Goal: Task Accomplishment & Management: Use online tool/utility

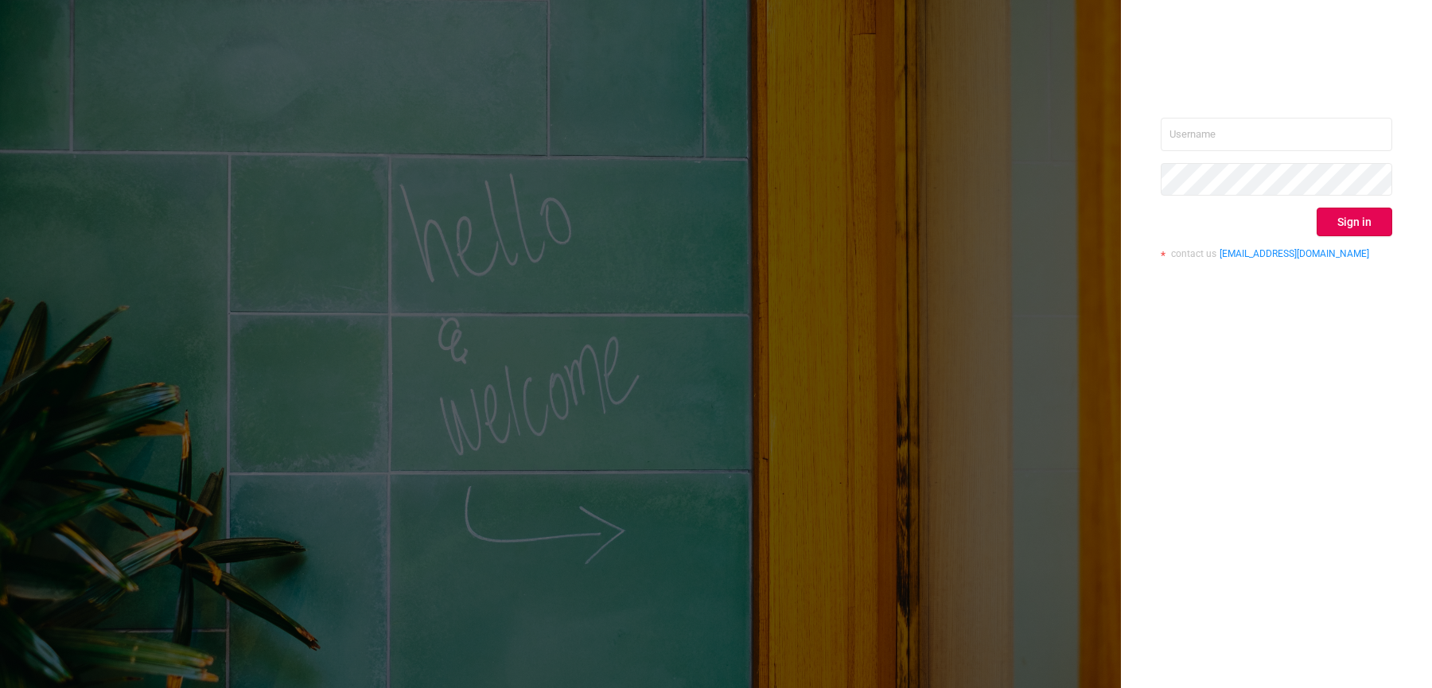
click at [1253, 111] on div "Sign in contact us [EMAIL_ADDRESS][DOMAIN_NAME]" at bounding box center [1276, 344] width 311 height 688
click at [1249, 130] on input "text" at bounding box center [1275, 134] width 231 height 33
type input "[EMAIL_ADDRESS][DOMAIN_NAME]"
click at [1377, 229] on button "Sign in" at bounding box center [1354, 222] width 76 height 29
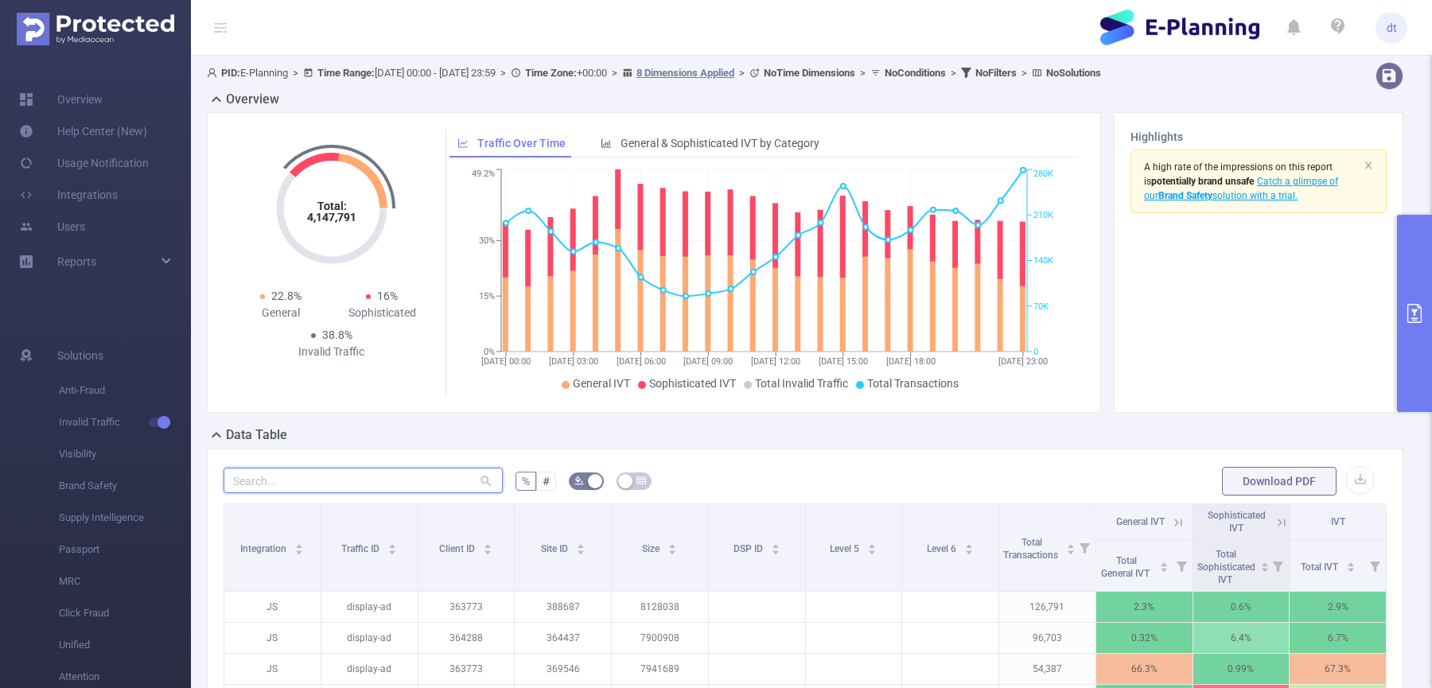
click at [427, 482] on input "text" at bounding box center [362, 480] width 279 height 25
paste input "937669"
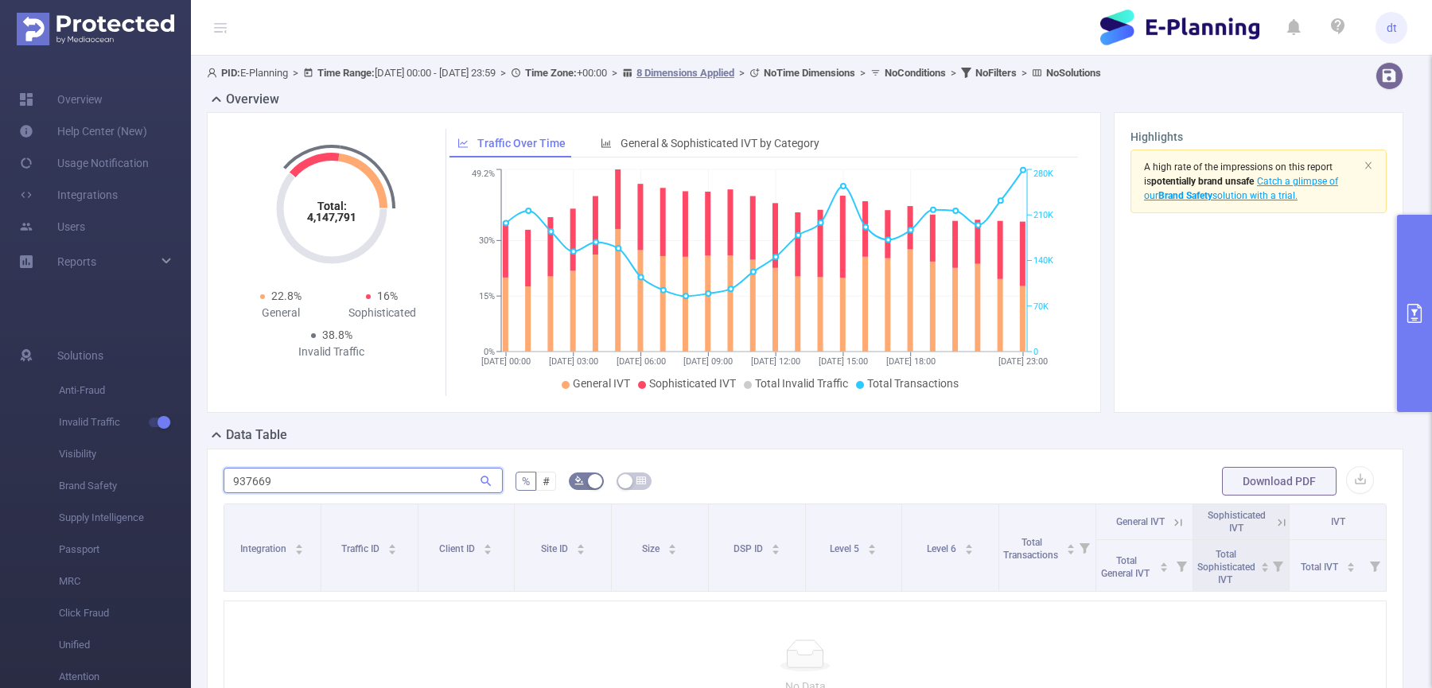
type input "937669"
click at [1408, 279] on button "primary" at bounding box center [1414, 313] width 35 height 197
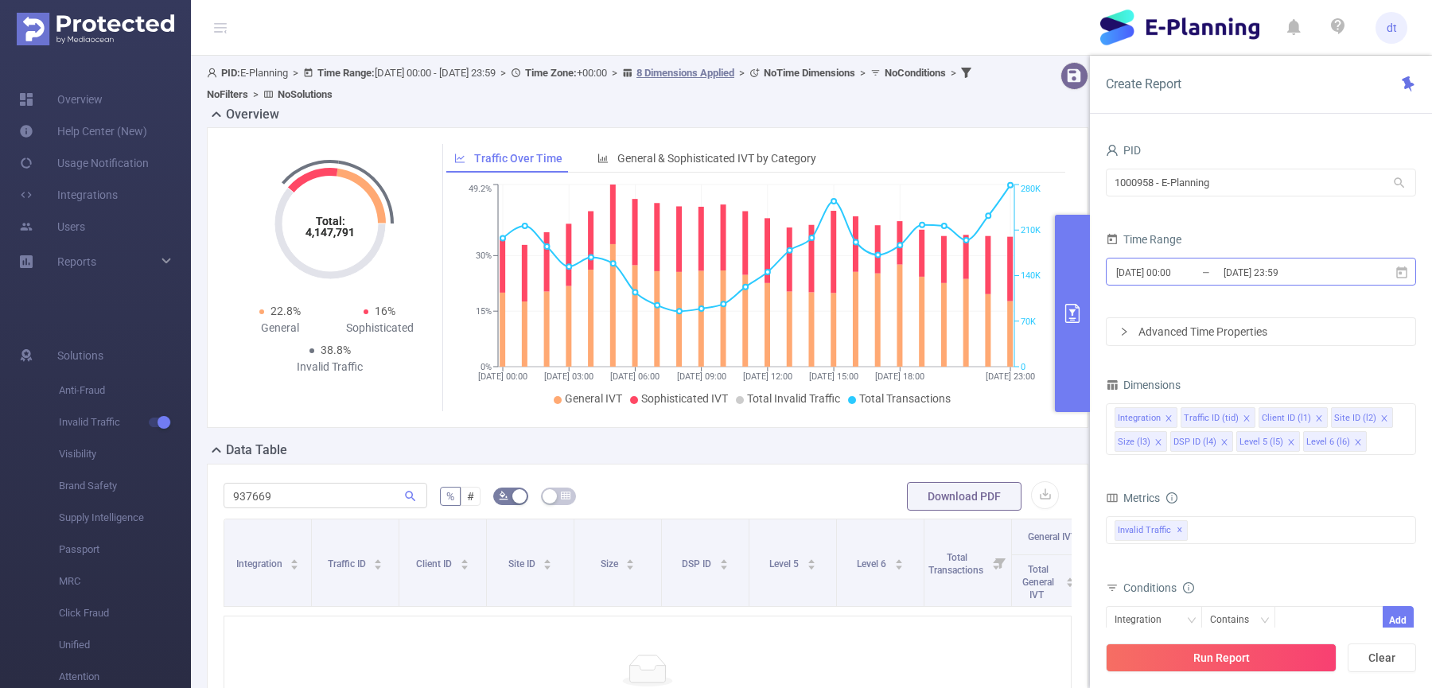
click at [1296, 274] on input "[DATE] 23:59" at bounding box center [1286, 272] width 129 height 21
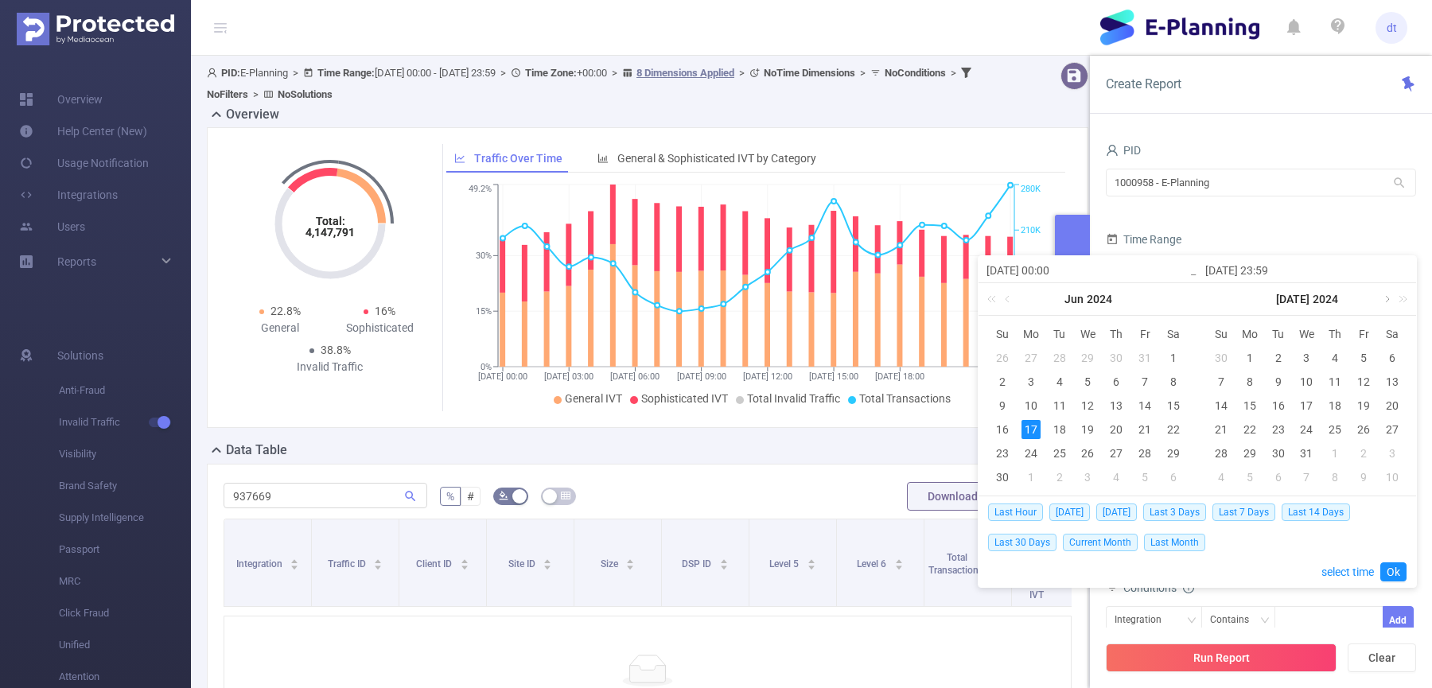
click at [1382, 293] on link at bounding box center [1385, 299] width 14 height 32
click at [1384, 293] on link at bounding box center [1385, 299] width 14 height 32
click at [1405, 299] on link at bounding box center [1399, 299] width 21 height 32
drag, startPoint x: 1276, startPoint y: 379, endPoint x: 1328, endPoint y: 353, distance: 57.6
click at [1330, 353] on tbody "31 1 2 3 4 5 6 7 8 9 10 11 12 13 14 15 16 17 18 19 20 21 22 23 24 25 26 27 28 2…" at bounding box center [1306, 417] width 200 height 143
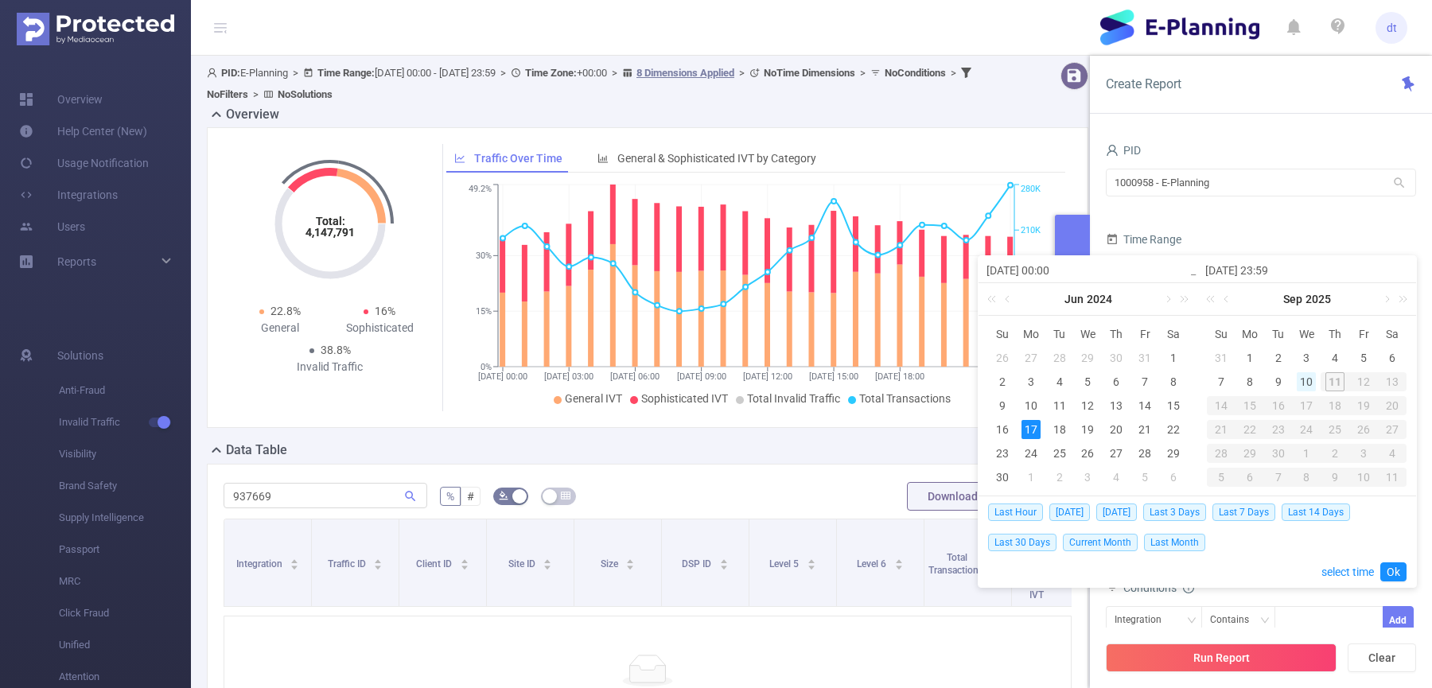
click at [1305, 386] on div "10" at bounding box center [1305, 381] width 19 height 19
click at [1338, 381] on div "11" at bounding box center [1334, 381] width 29 height 19
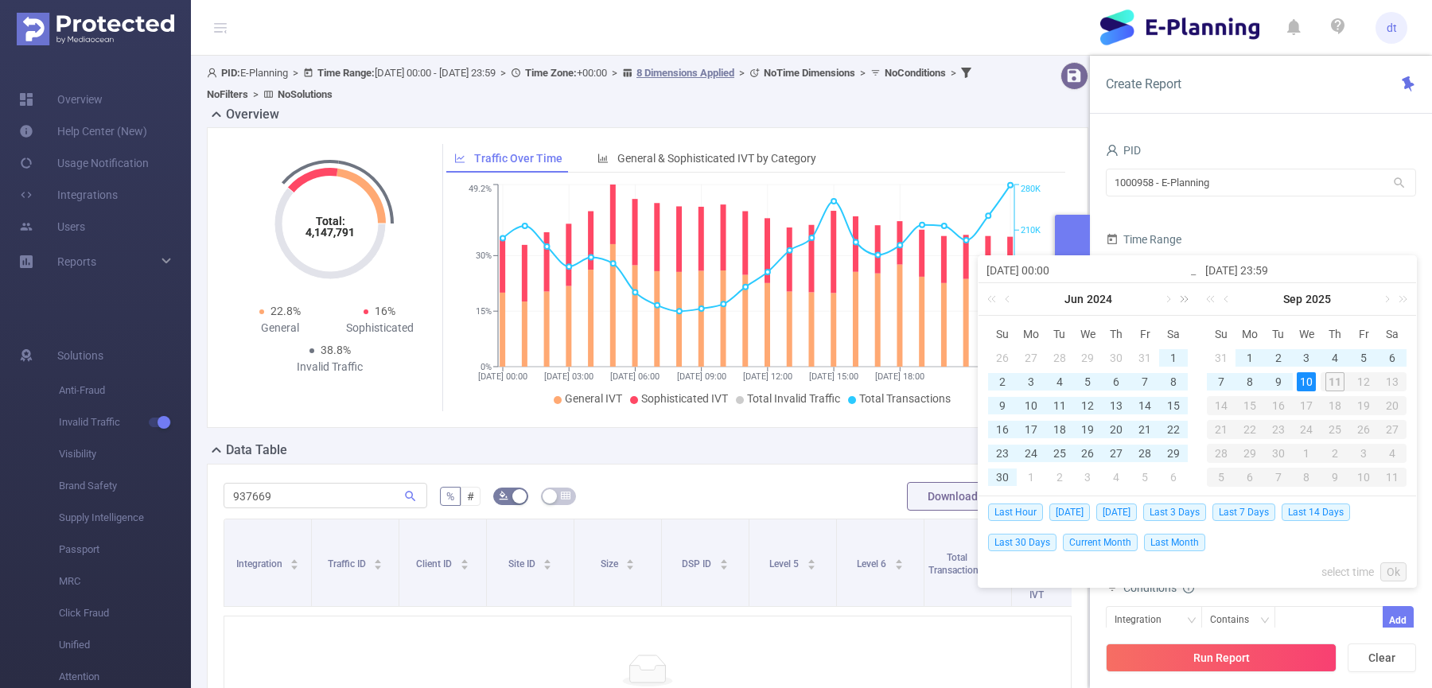
click at [1180, 295] on link at bounding box center [1181, 299] width 21 height 32
click at [1166, 297] on link at bounding box center [1167, 299] width 14 height 32
click at [1166, 297] on div "[DATE]" at bounding box center [1087, 299] width 219 height 32
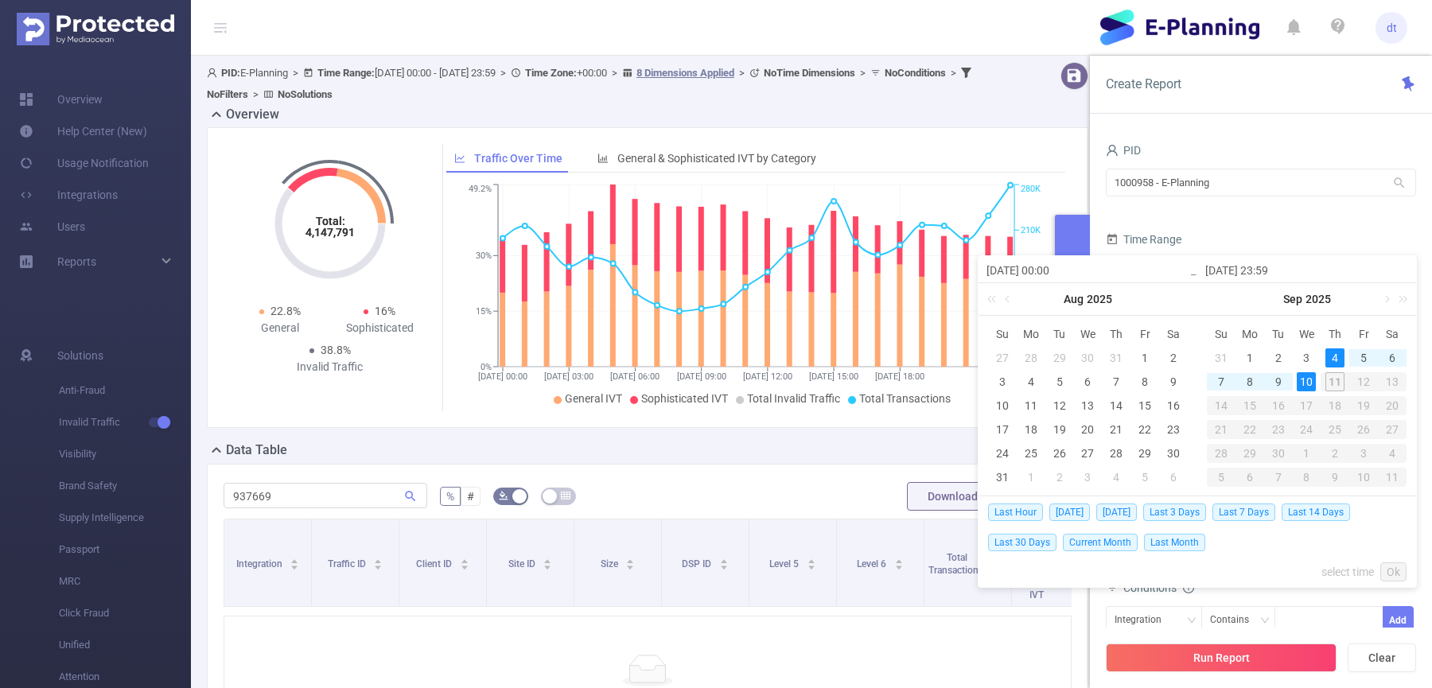
click at [1329, 383] on div "11" at bounding box center [1334, 381] width 29 height 19
click at [1259, 547] on div "Last Hour [DATE] [DATE] Last 3 Days Last 7 Days Last 14 Days Last 30 Days Curre…" at bounding box center [1197, 526] width 418 height 60
click at [1064, 519] on span "[DATE]" at bounding box center [1069, 511] width 41 height 17
type input "[DATE] 00:00"
type input "[DATE] 23:59"
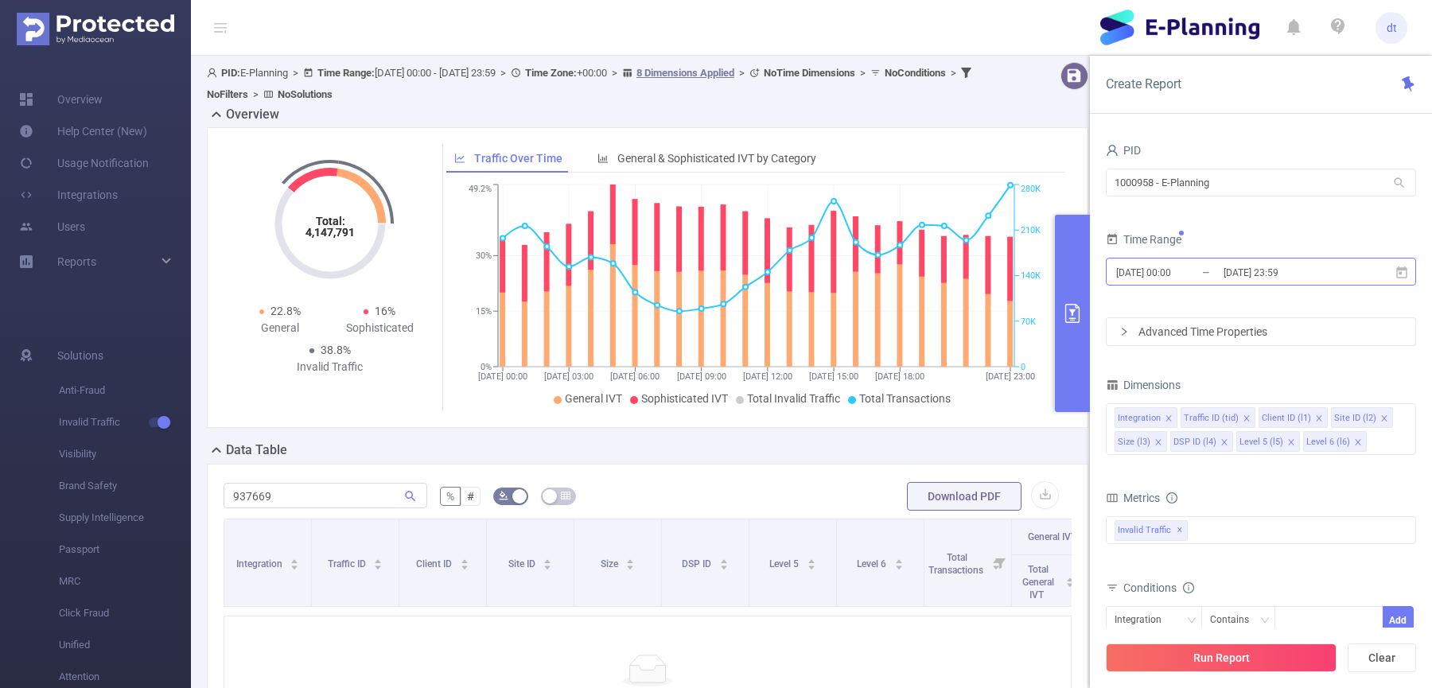
click at [1287, 270] on input "[DATE] 23:59" at bounding box center [1286, 272] width 129 height 21
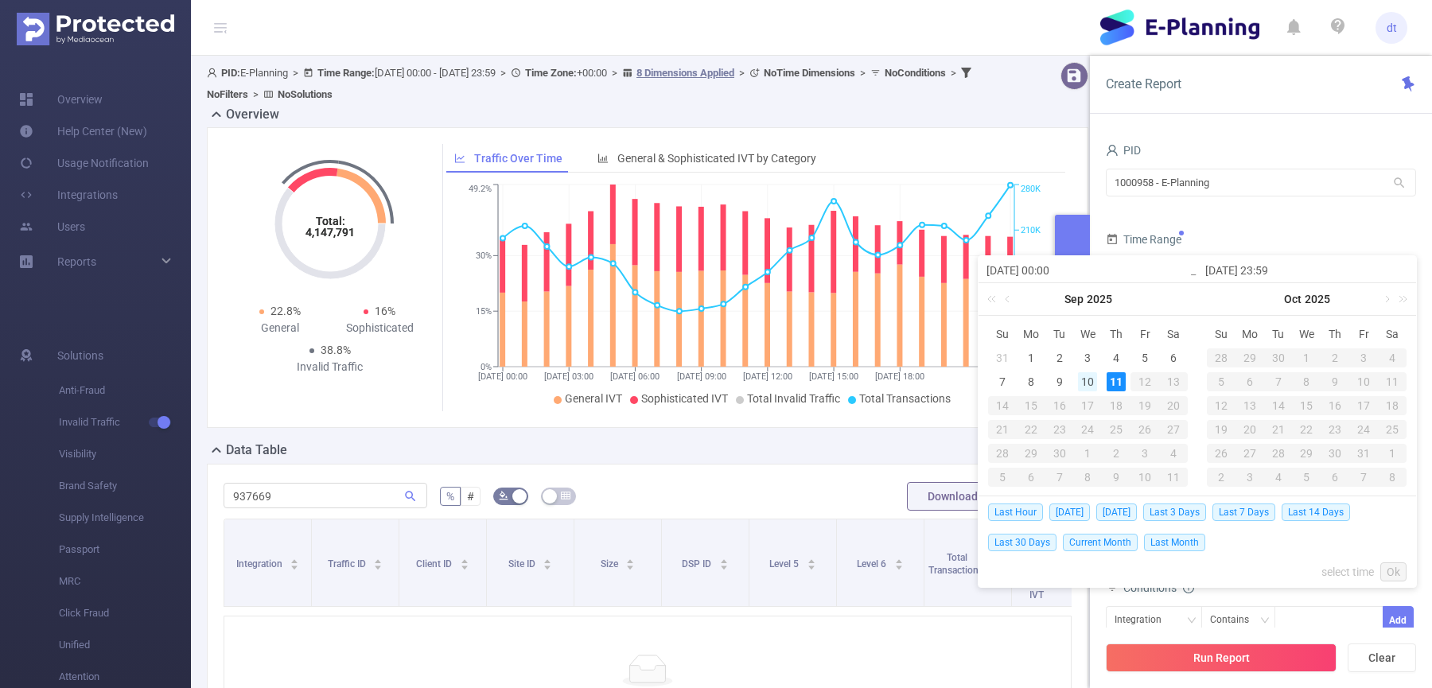
click at [1087, 384] on div "10" at bounding box center [1087, 381] width 19 height 19
click at [1113, 382] on div "11" at bounding box center [1115, 381] width 19 height 19
type input "[DATE] 00:00"
click at [1397, 565] on link "Ok" at bounding box center [1393, 571] width 26 height 19
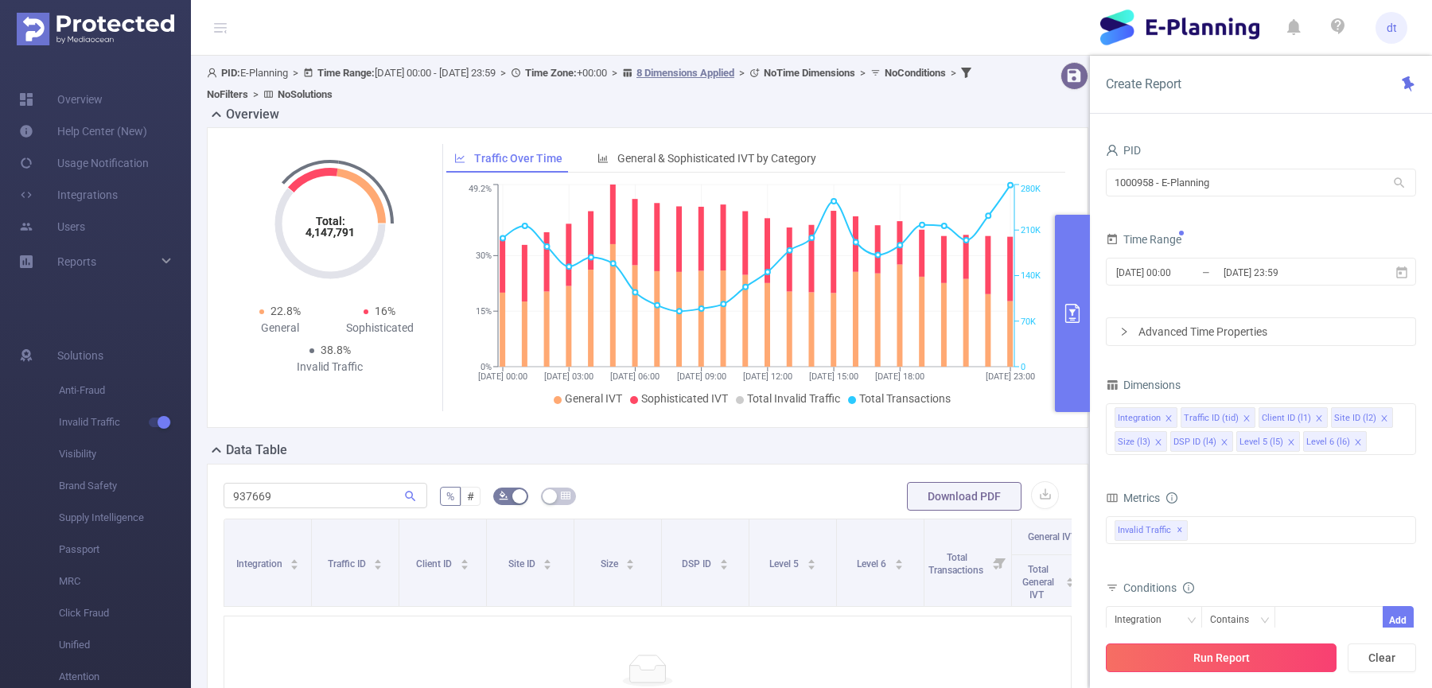
click at [1307, 653] on button "Run Report" at bounding box center [1220, 657] width 231 height 29
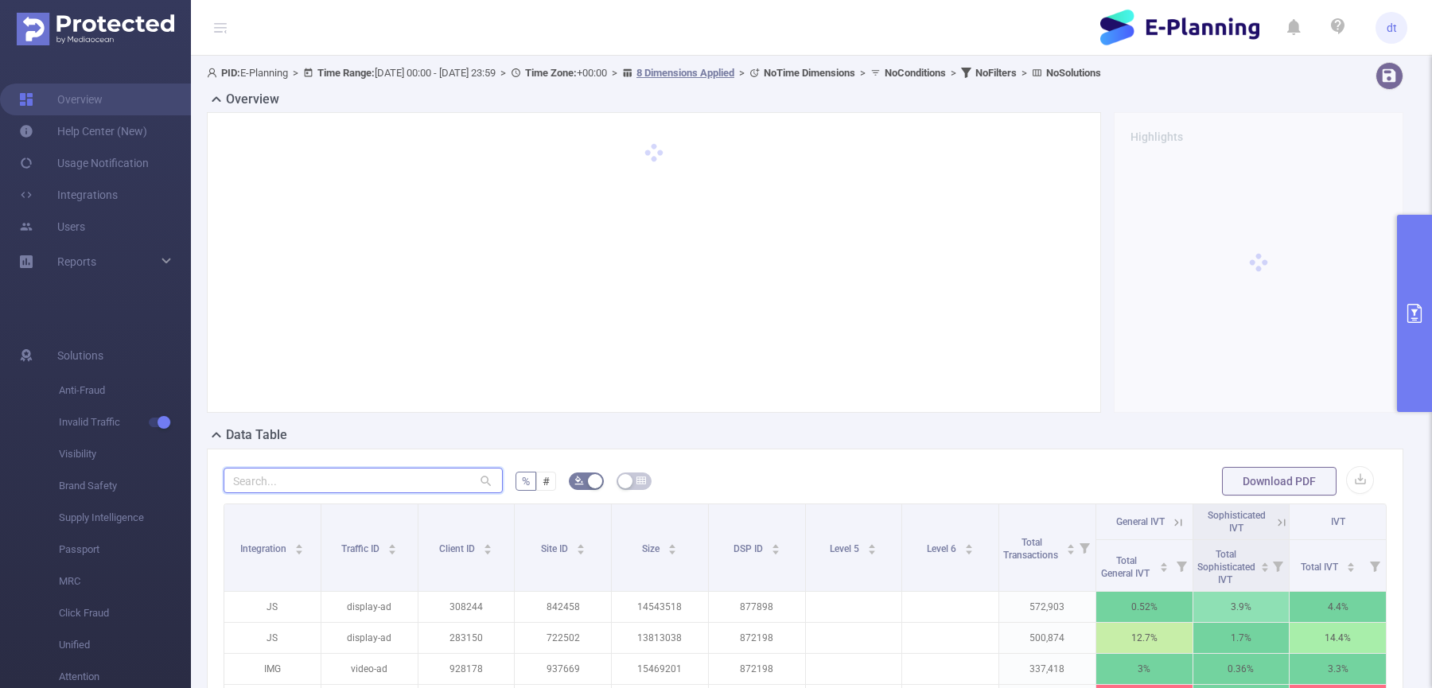
click at [467, 488] on input "text" at bounding box center [362, 480] width 279 height 25
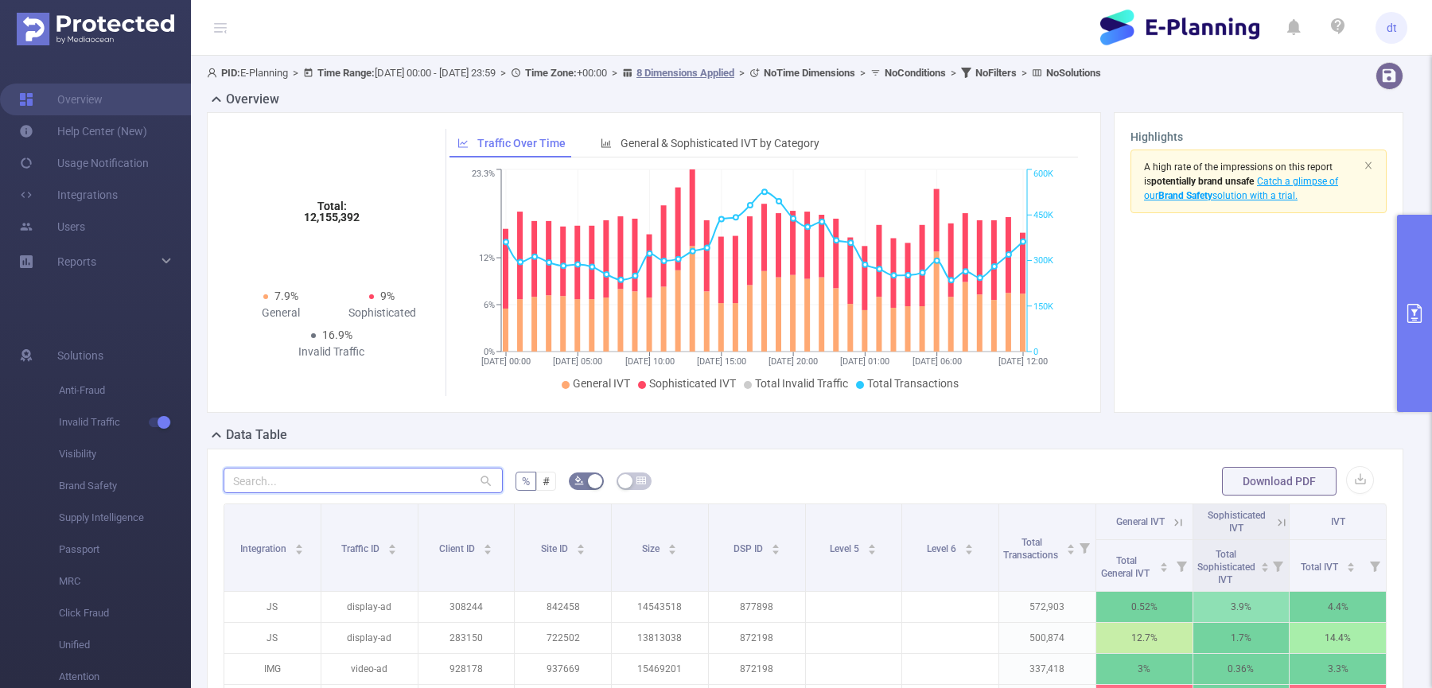
paste input "937669"
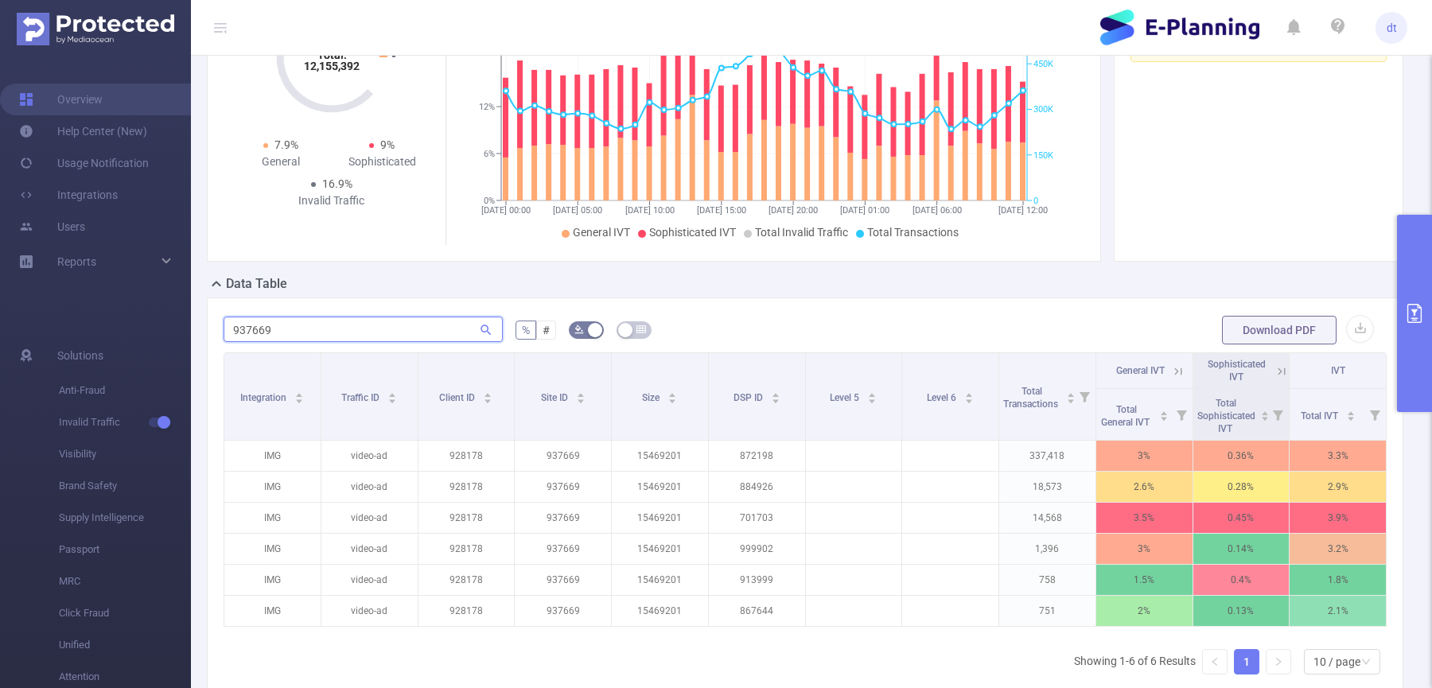
scroll to position [183, 0]
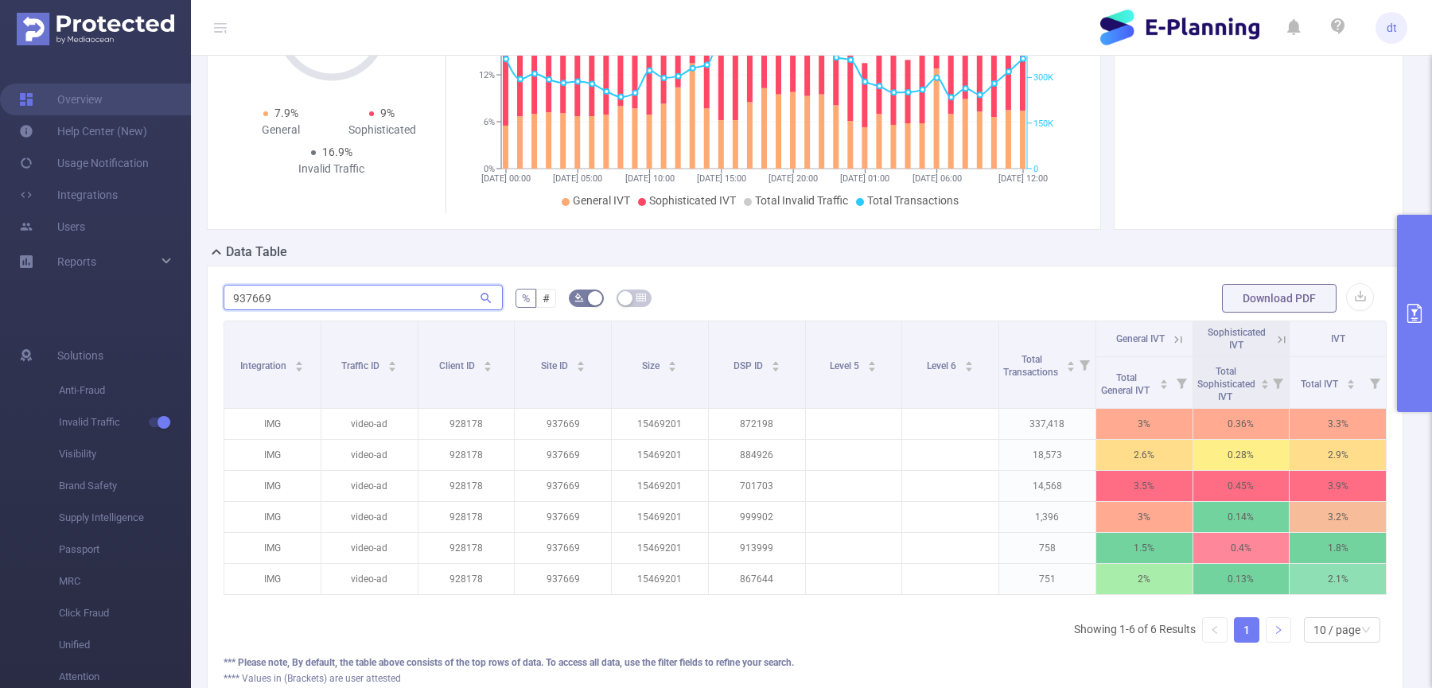
type input "937669"
click at [1267, 622] on link at bounding box center [1278, 630] width 24 height 24
click at [1419, 329] on button "primary" at bounding box center [1414, 313] width 35 height 197
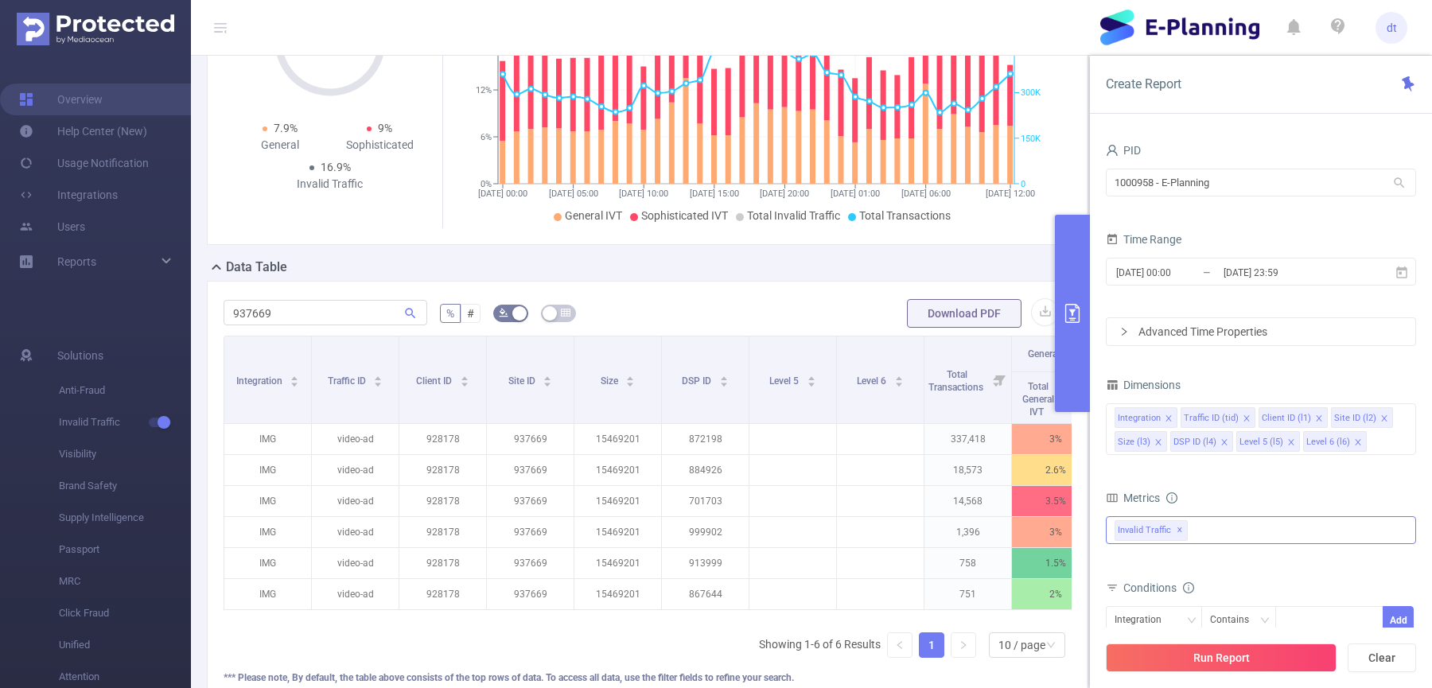
click at [1266, 535] on div "Invalid Traffic ✕" at bounding box center [1260, 530] width 310 height 28
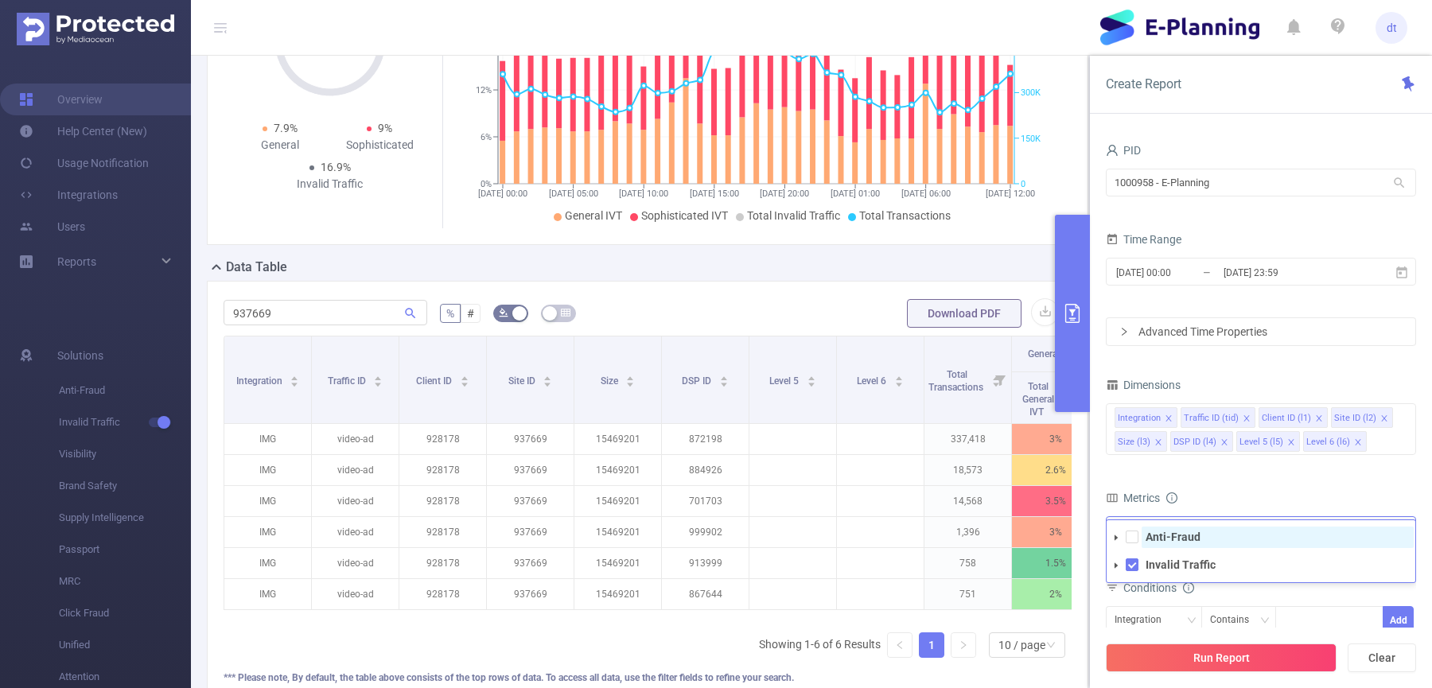
click at [1194, 534] on strong "Anti-Fraud" at bounding box center [1172, 536] width 55 height 13
click at [1234, 666] on button "Run Report" at bounding box center [1220, 657] width 231 height 29
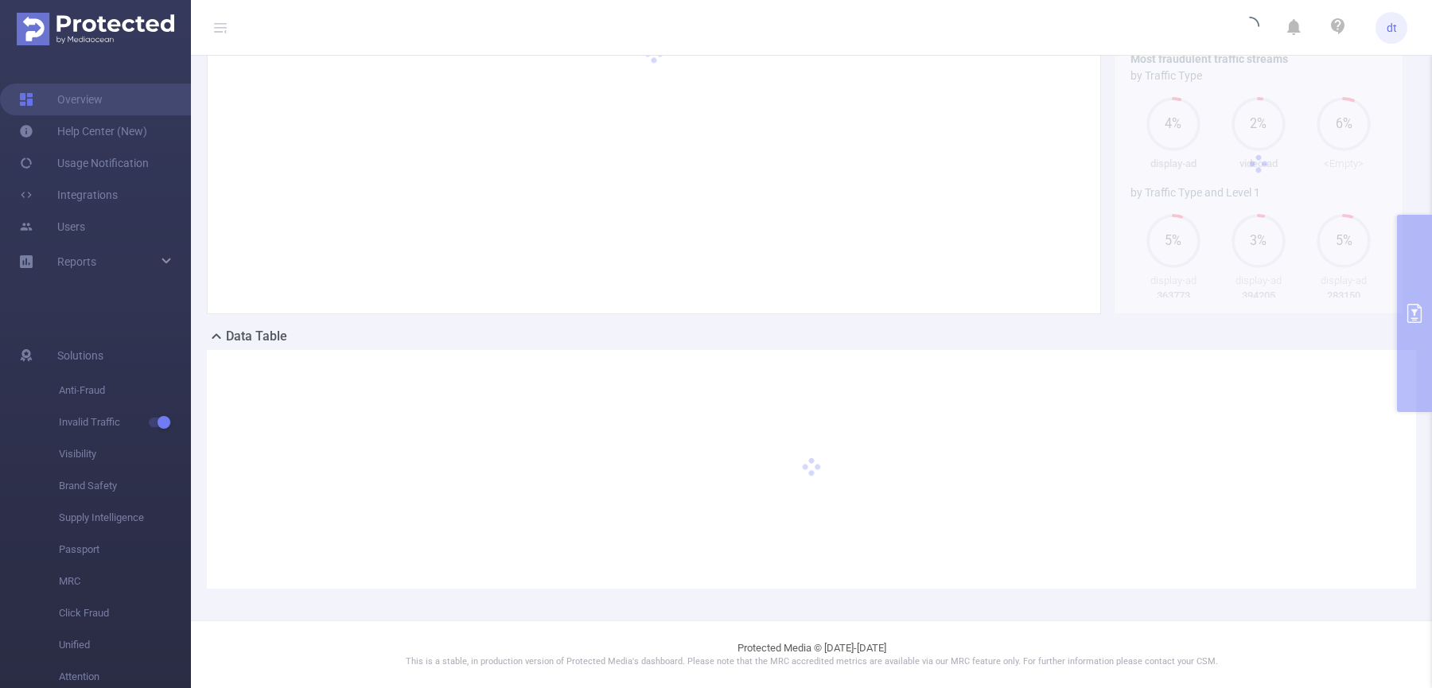
scroll to position [97, 0]
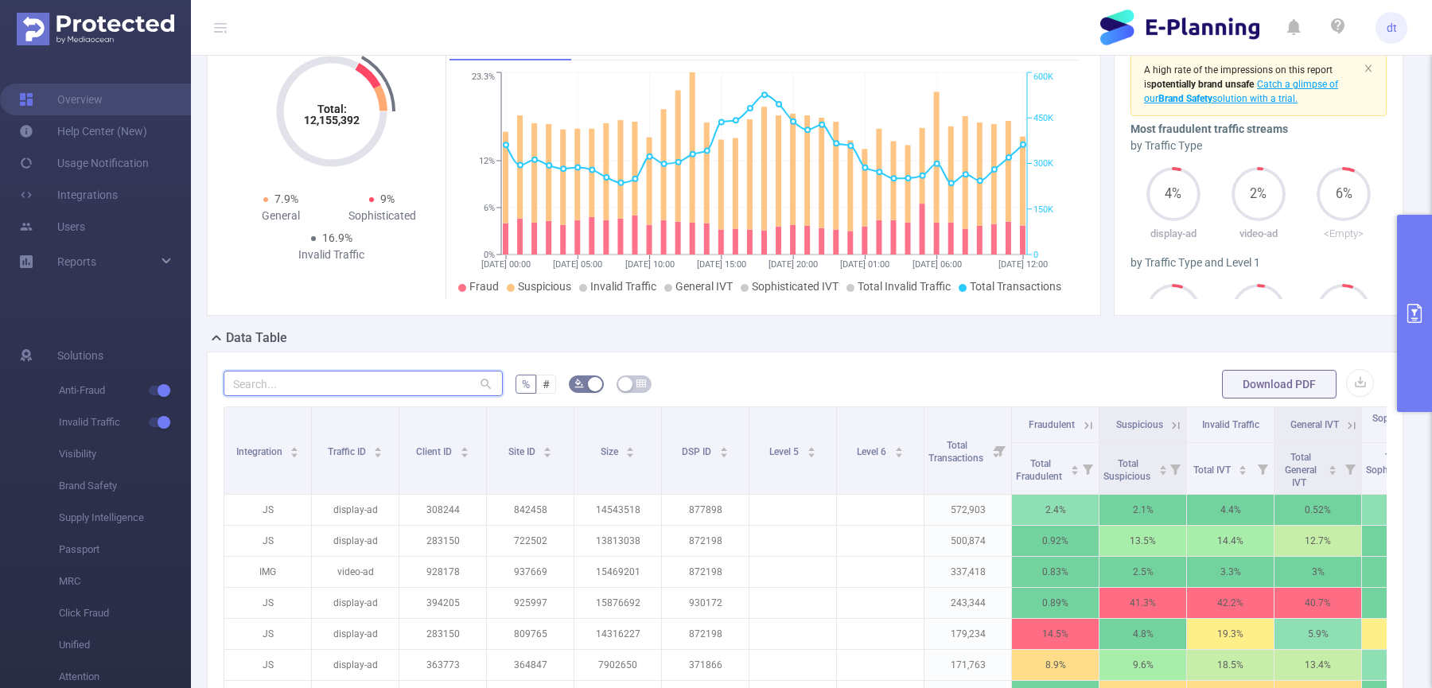
click at [397, 371] on input "text" at bounding box center [362, 383] width 279 height 25
paste input "937669"
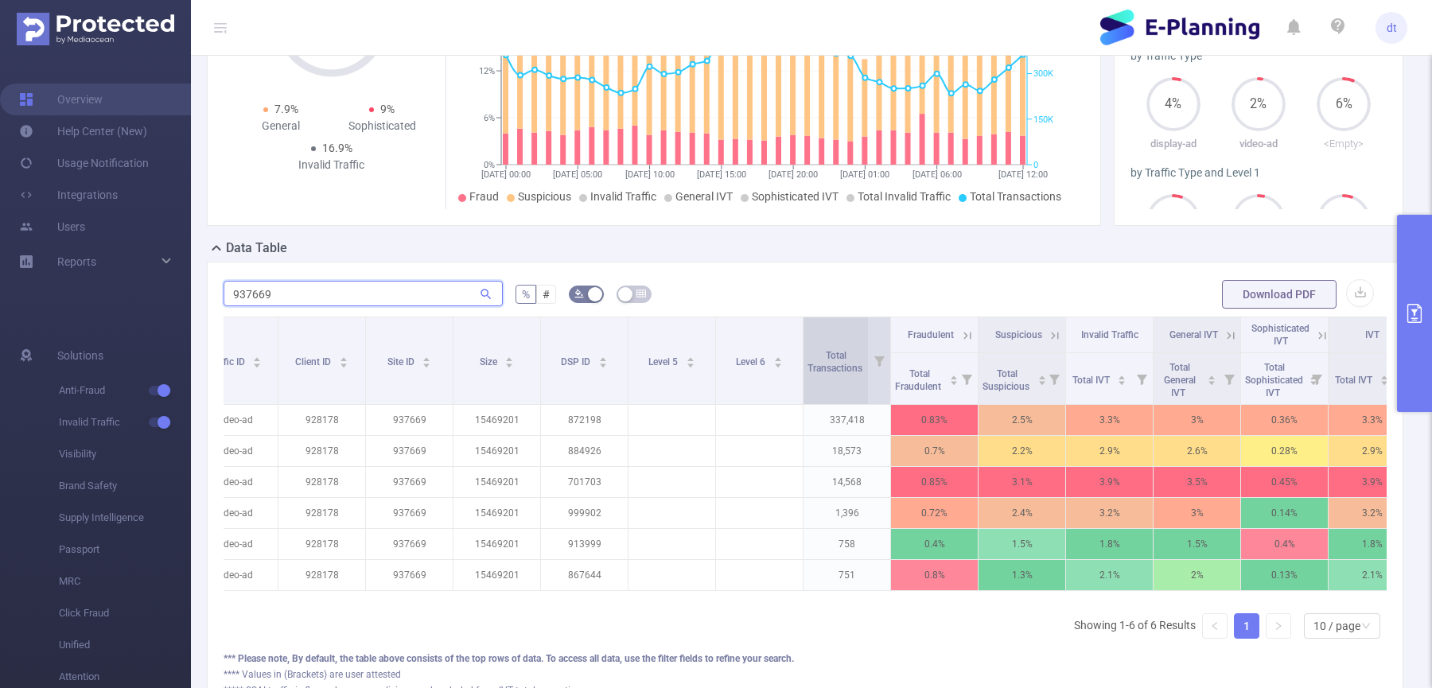
scroll to position [0, 114]
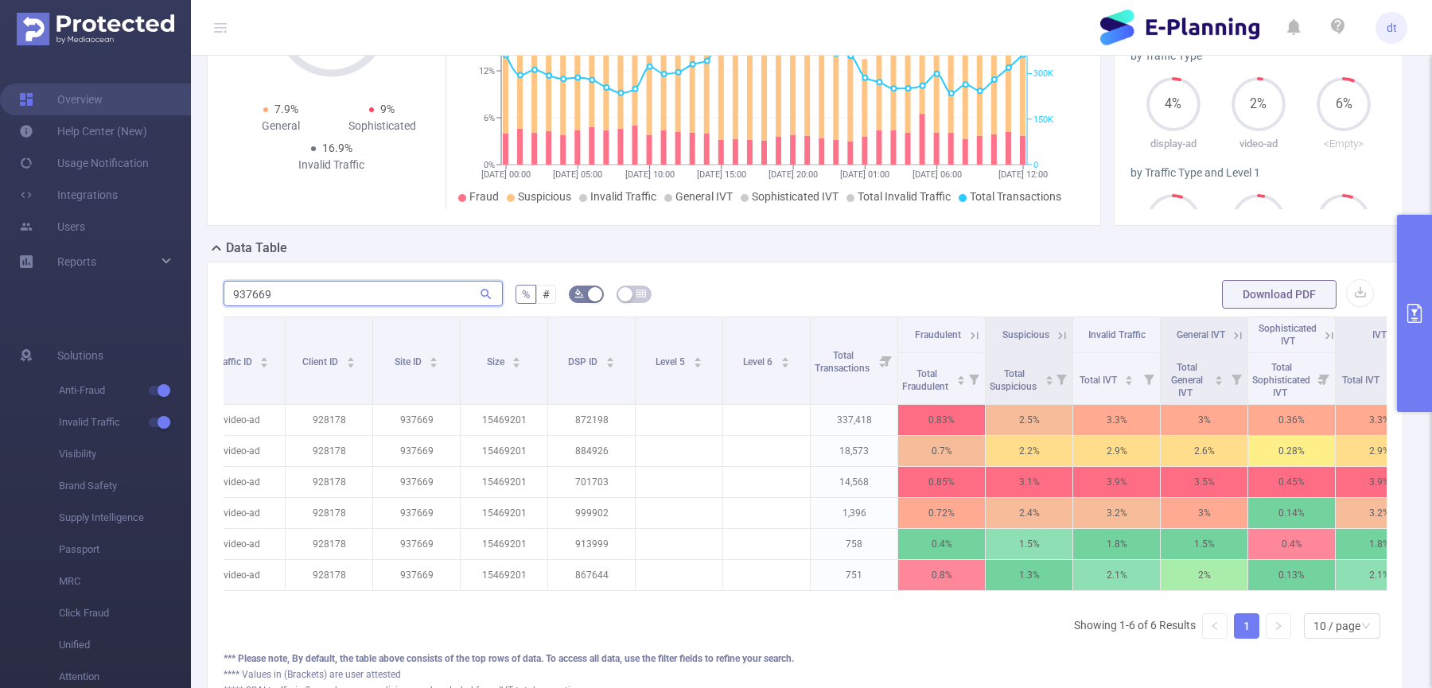
type input "937669"
